Goal: Task Accomplishment & Management: Use online tool/utility

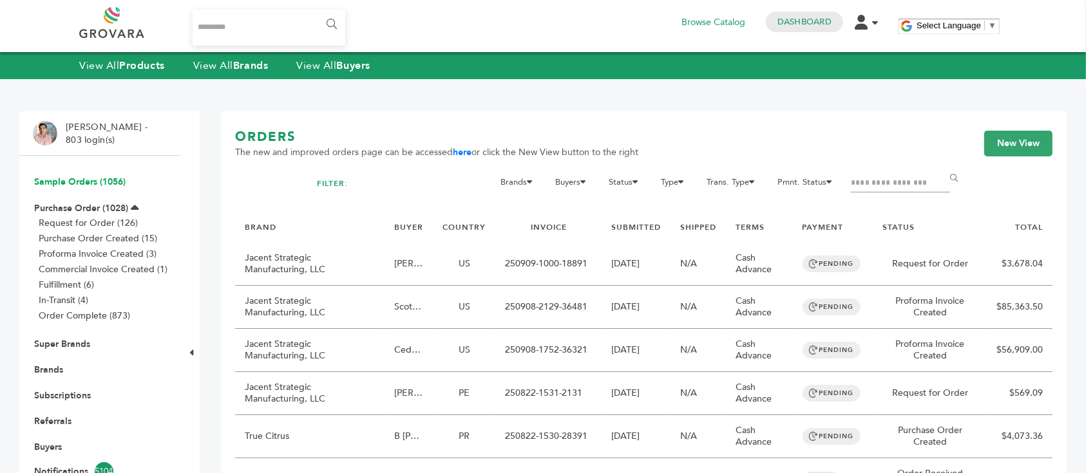
click at [86, 180] on link "Sample Orders (1056)" at bounding box center [79, 182] width 91 height 12
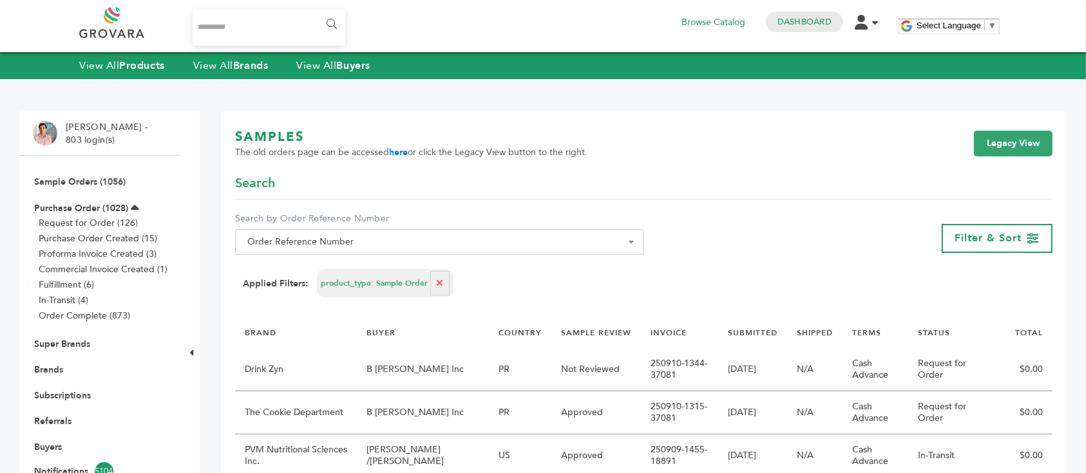
click at [225, 37] on input "Search..." at bounding box center [269, 28] width 153 height 36
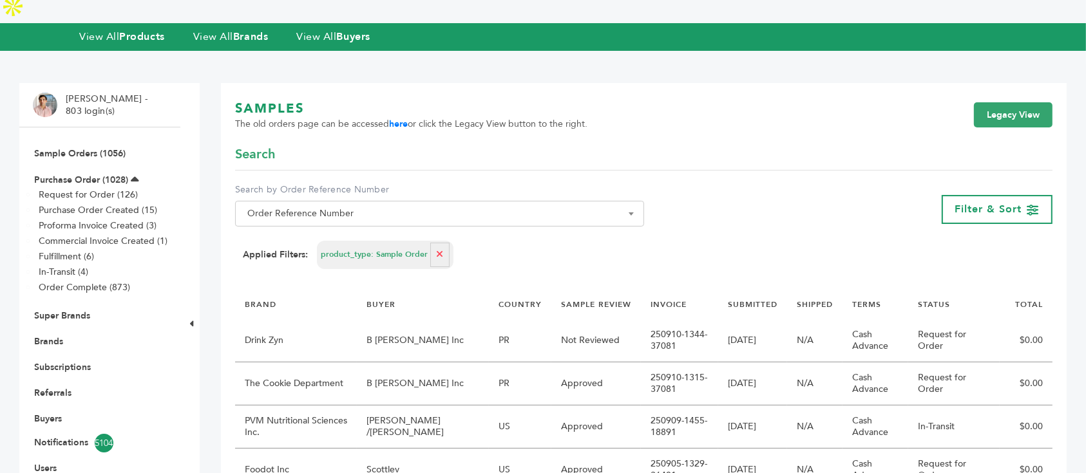
scroll to position [86, 0]
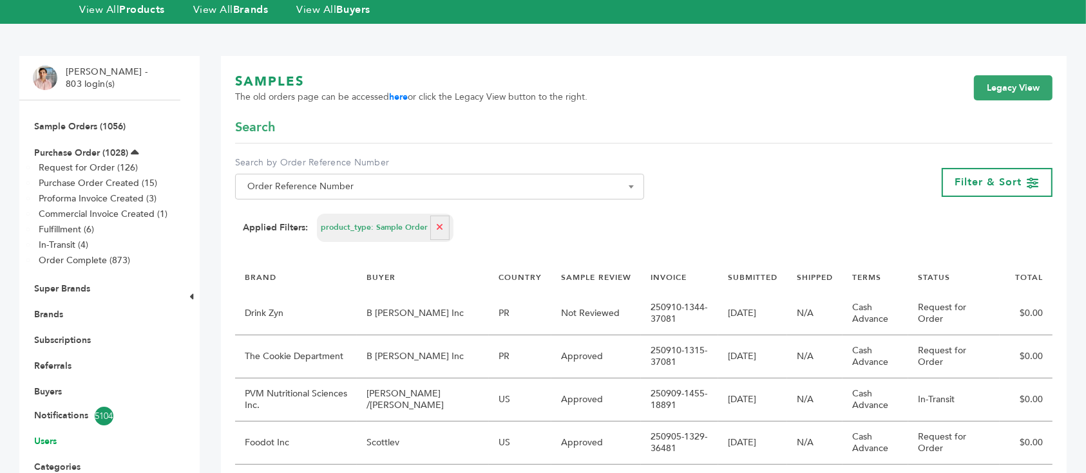
type input "***"
click at [48, 435] on link "Users" at bounding box center [45, 441] width 23 height 12
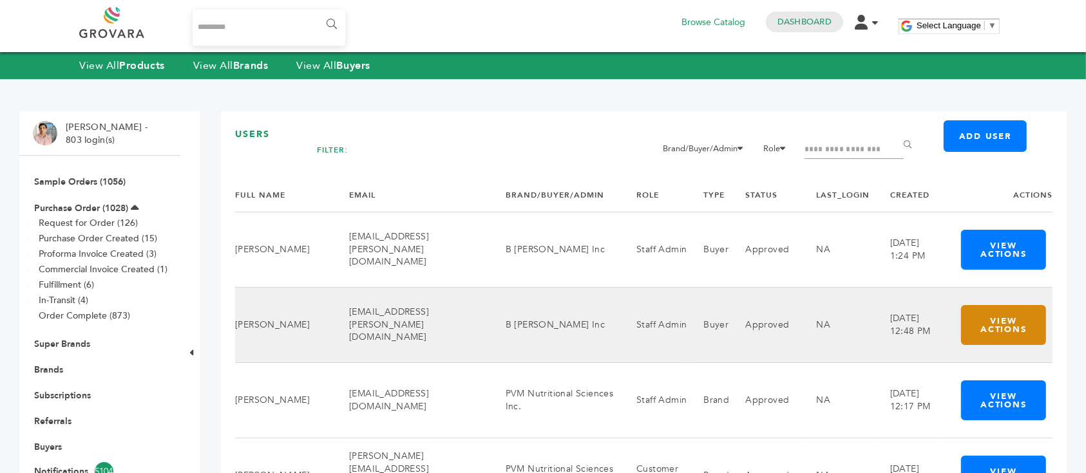
click at [1012, 322] on button "View Actions" at bounding box center [1003, 325] width 85 height 40
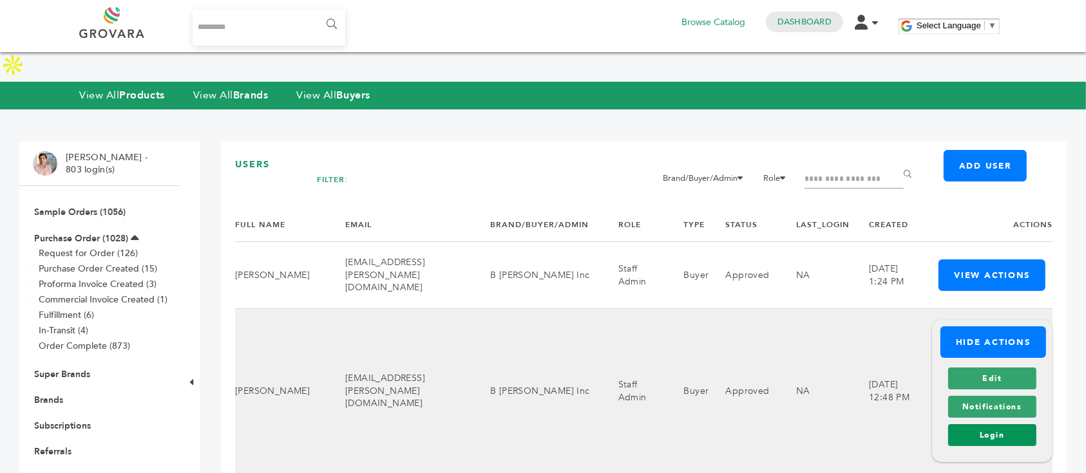
click at [1031, 424] on link "Login" at bounding box center [992, 435] width 88 height 22
